Goal: Find contact information: Find contact information

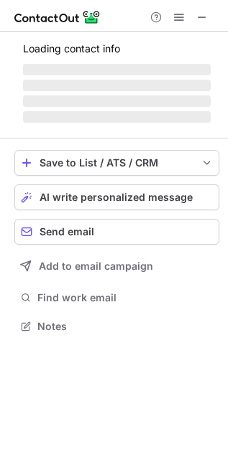
scroll to position [393, 228]
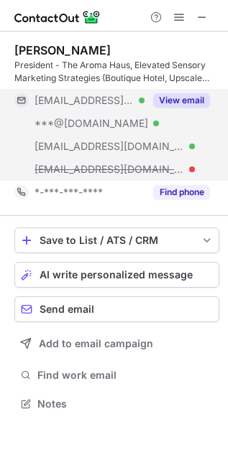
click at [169, 95] on button "View email" at bounding box center [181, 100] width 57 height 14
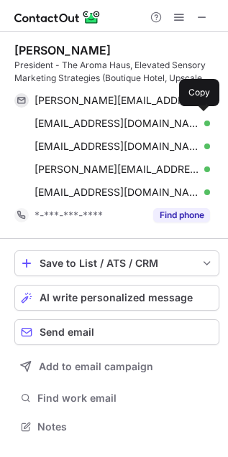
scroll to position [417, 228]
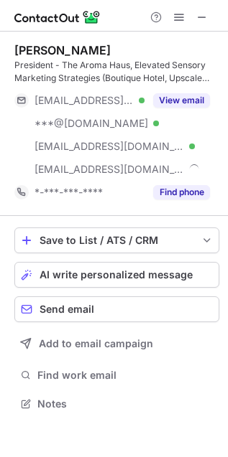
scroll to position [393, 228]
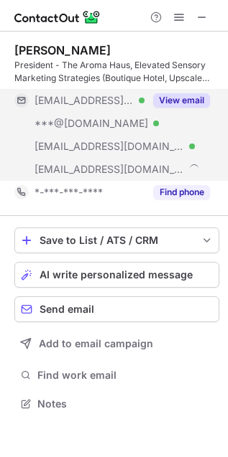
click at [185, 91] on div "View email" at bounding box center [176, 100] width 65 height 23
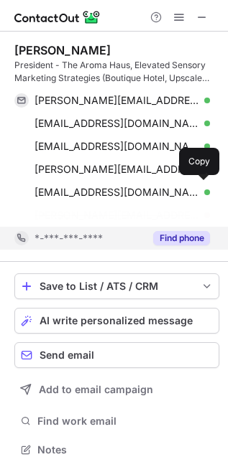
scroll to position [417, 228]
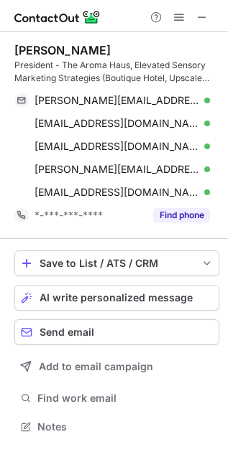
scroll to position [417, 228]
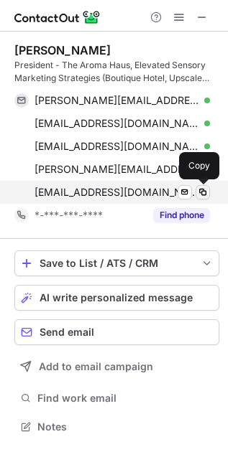
click at [202, 188] on span at bounding box center [202, 192] width 11 height 11
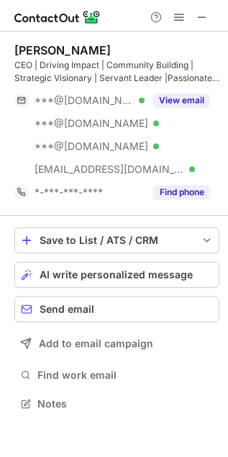
scroll to position [393, 228]
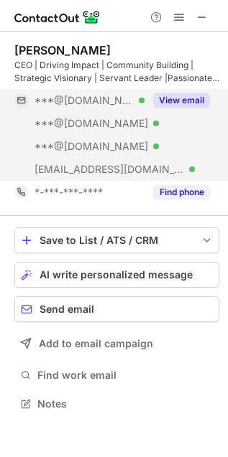
click at [165, 94] on button "View email" at bounding box center [181, 100] width 57 height 14
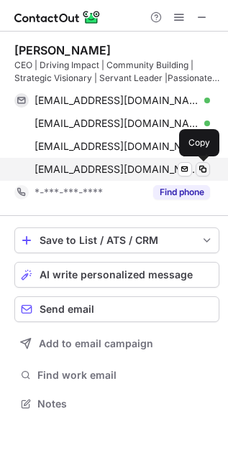
click at [200, 172] on span at bounding box center [202, 169] width 11 height 11
